Goal: Find specific page/section: Find specific page/section

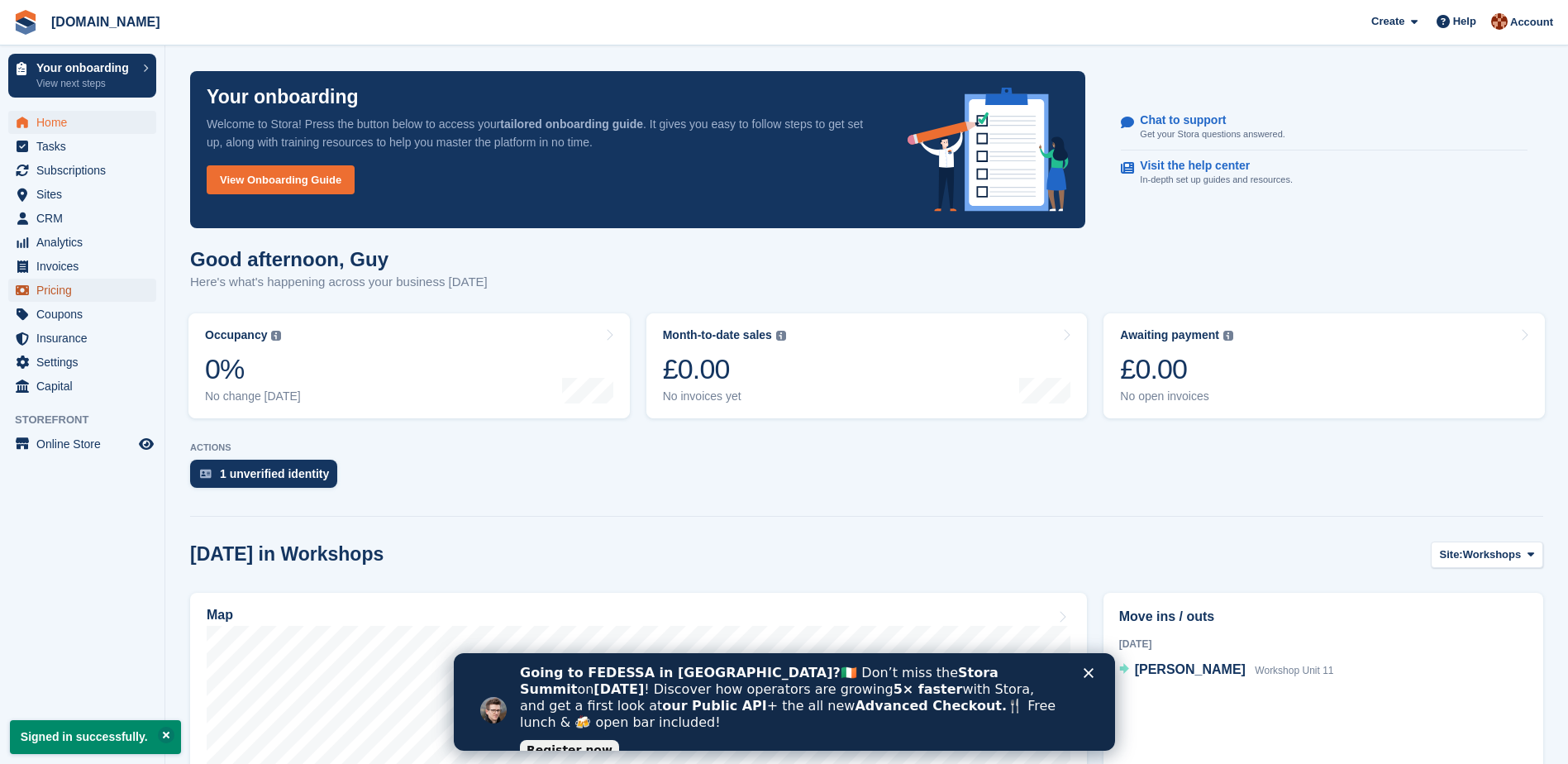
click at [70, 294] on span "Pricing" at bounding box center [85, 290] width 99 height 23
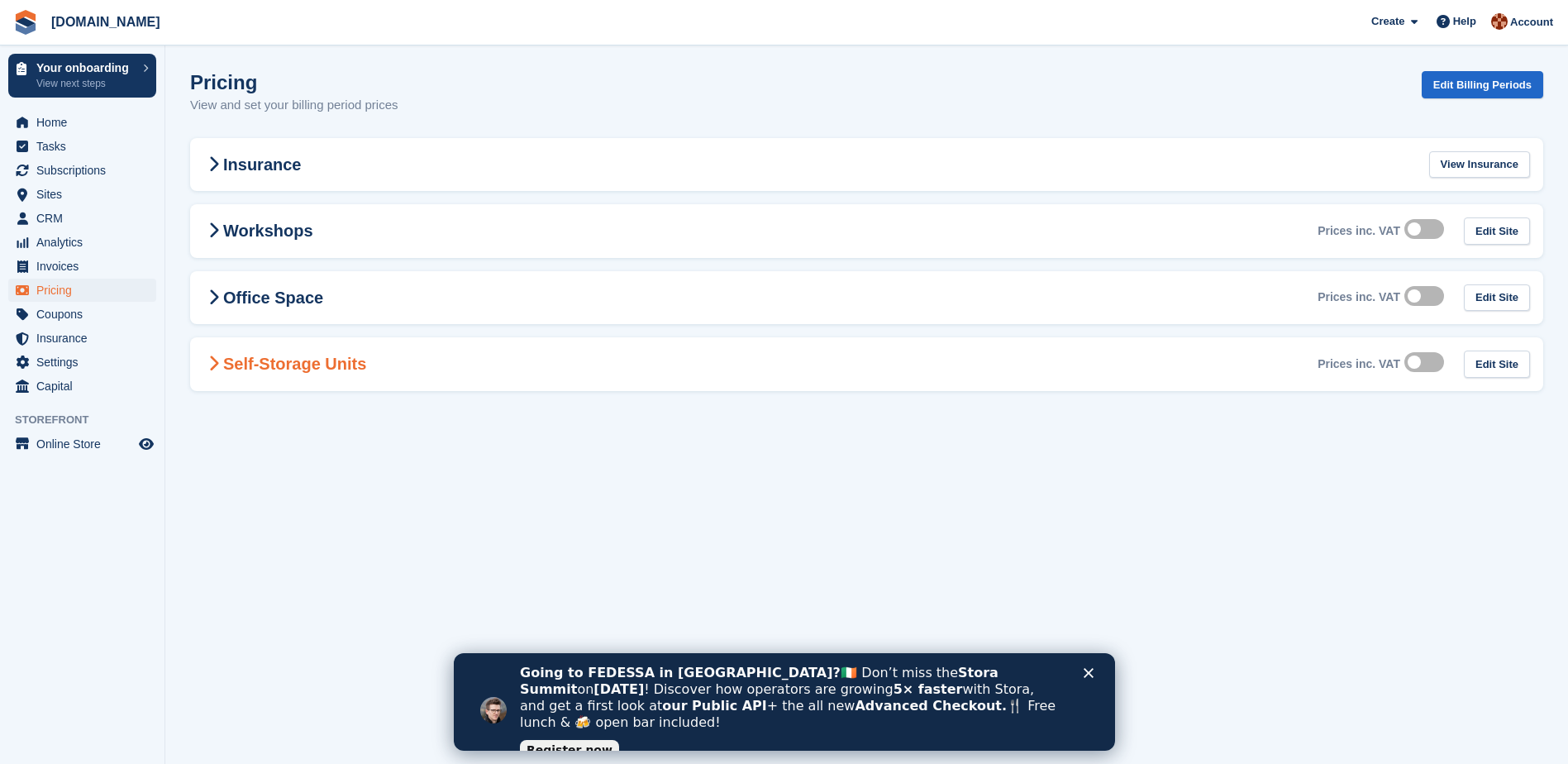
click at [244, 363] on h2 "Self-Storage Units" at bounding box center [285, 363] width 163 height 19
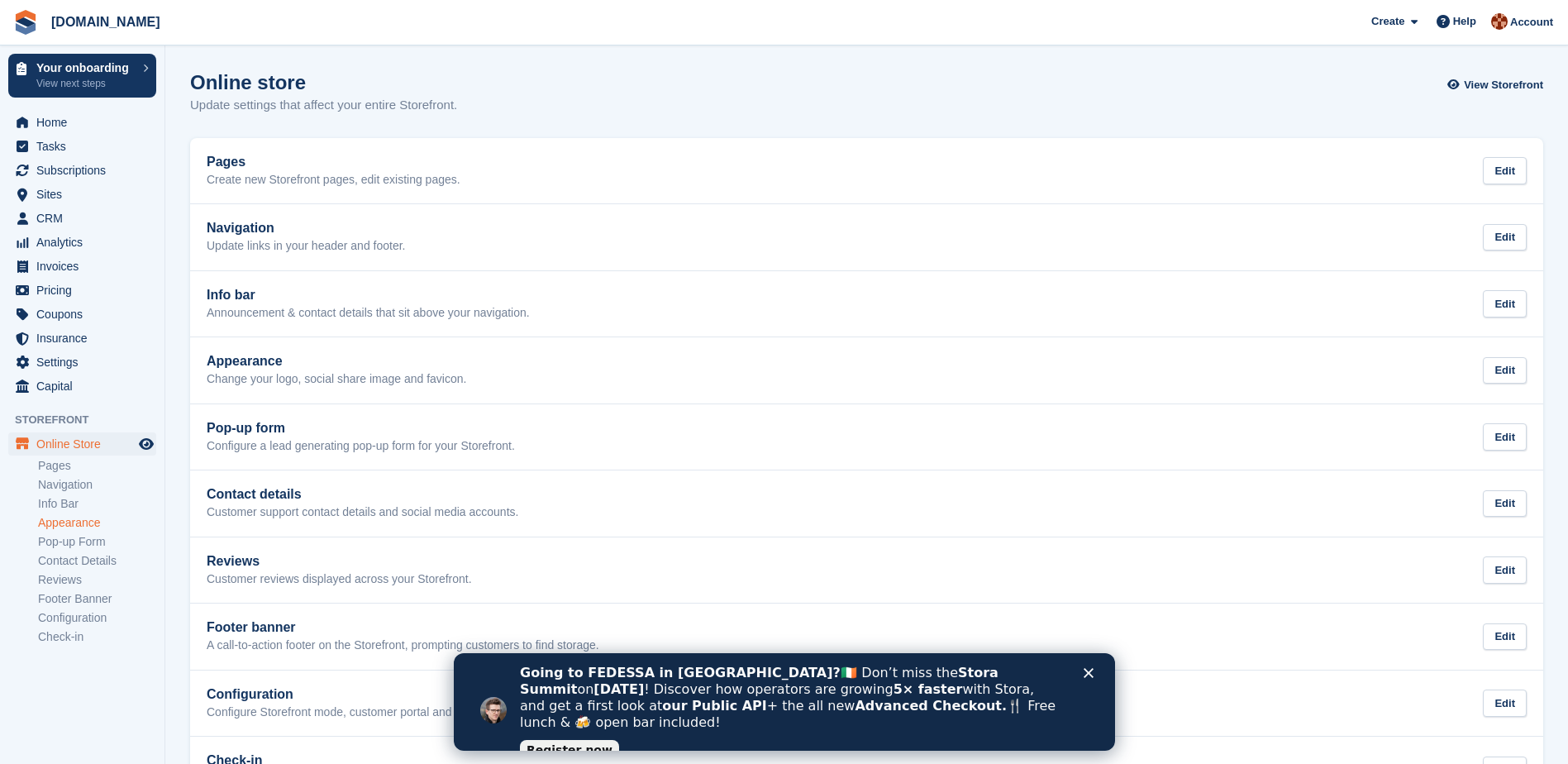
click at [76, 522] on link "Appearance" at bounding box center [97, 523] width 119 height 16
